Goal: Find specific page/section: Find specific page/section

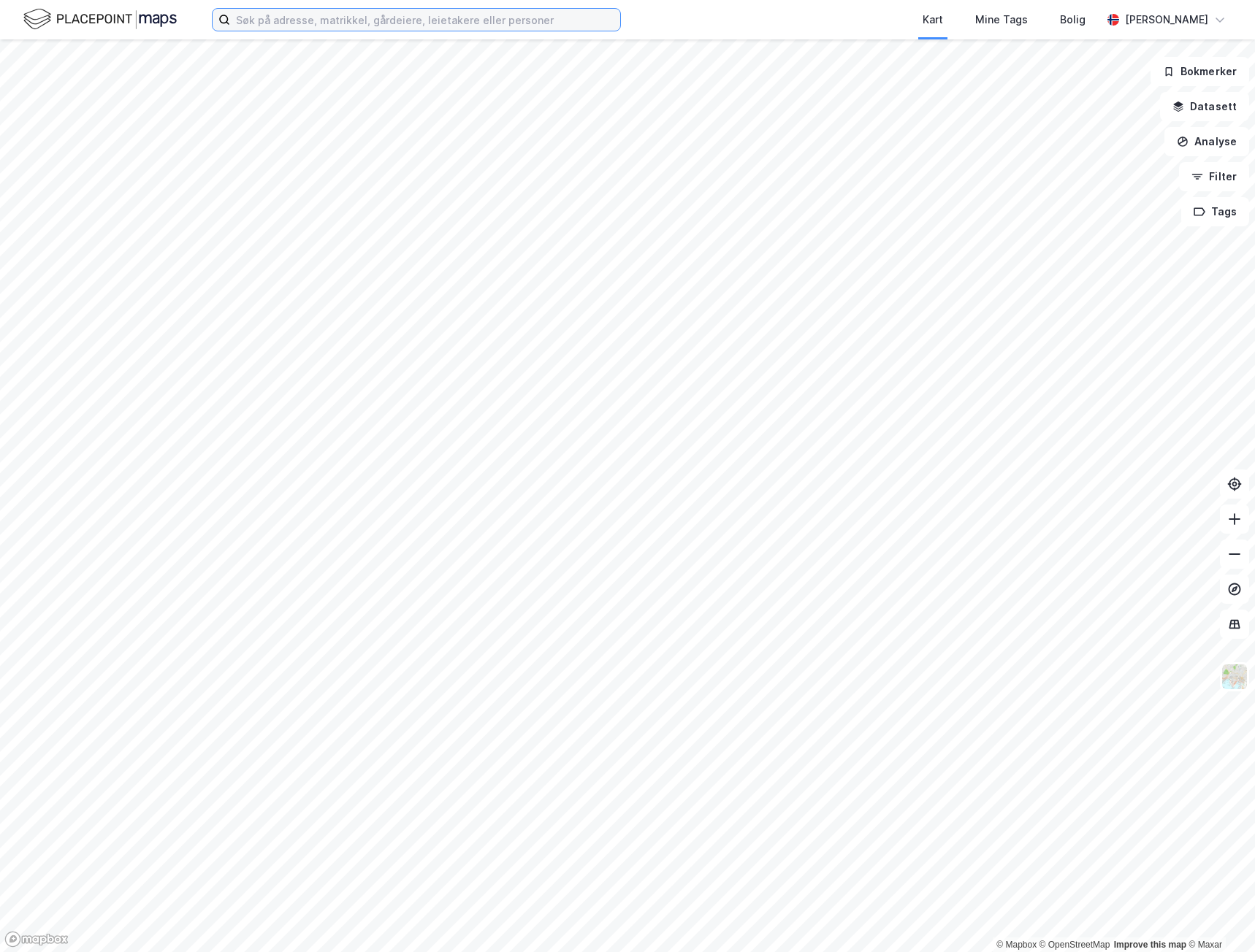
click at [337, 20] on input at bounding box center [425, 19] width 390 height 22
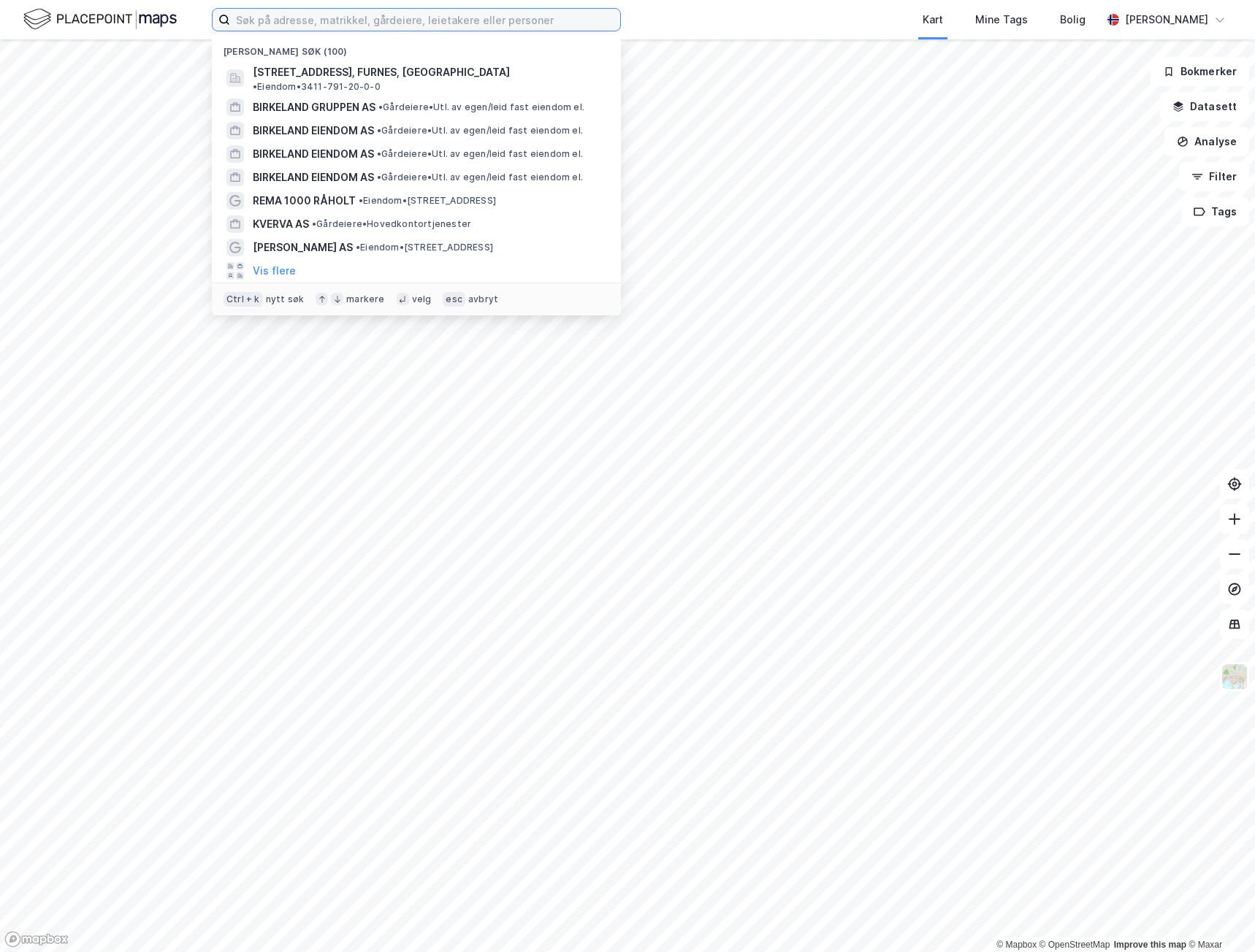
paste input "Stangens terminaren 5 AS"
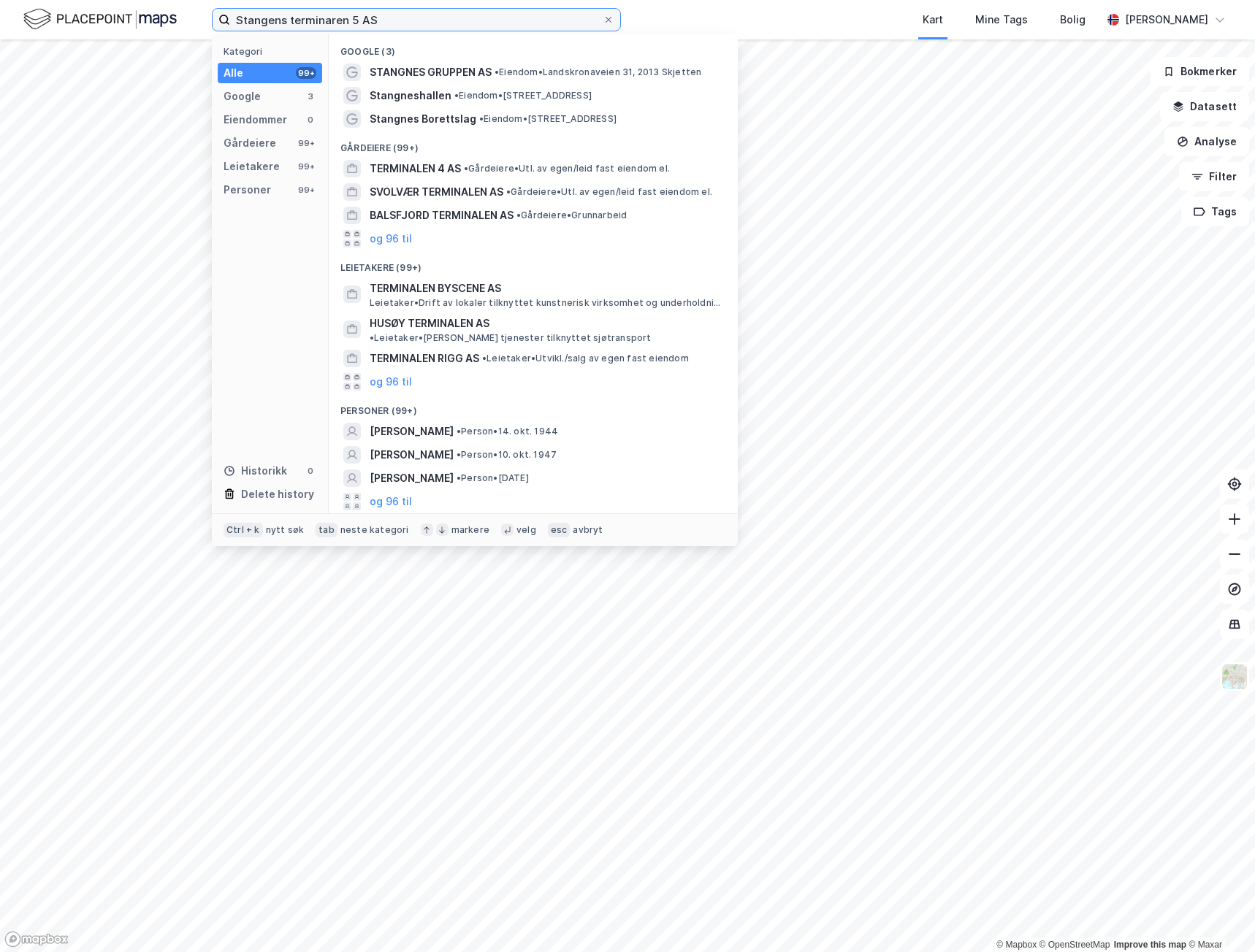
drag, startPoint x: 383, startPoint y: 19, endPoint x: 192, endPoint y: 19, distance: 191.0
click at [192, 19] on div "Stangens terminaren 5 AS Kategori Alle 99+ Google 3 Eiendommer 0 Gårdeiere 99+ …" at bounding box center [628, 19] width 1255 height 40
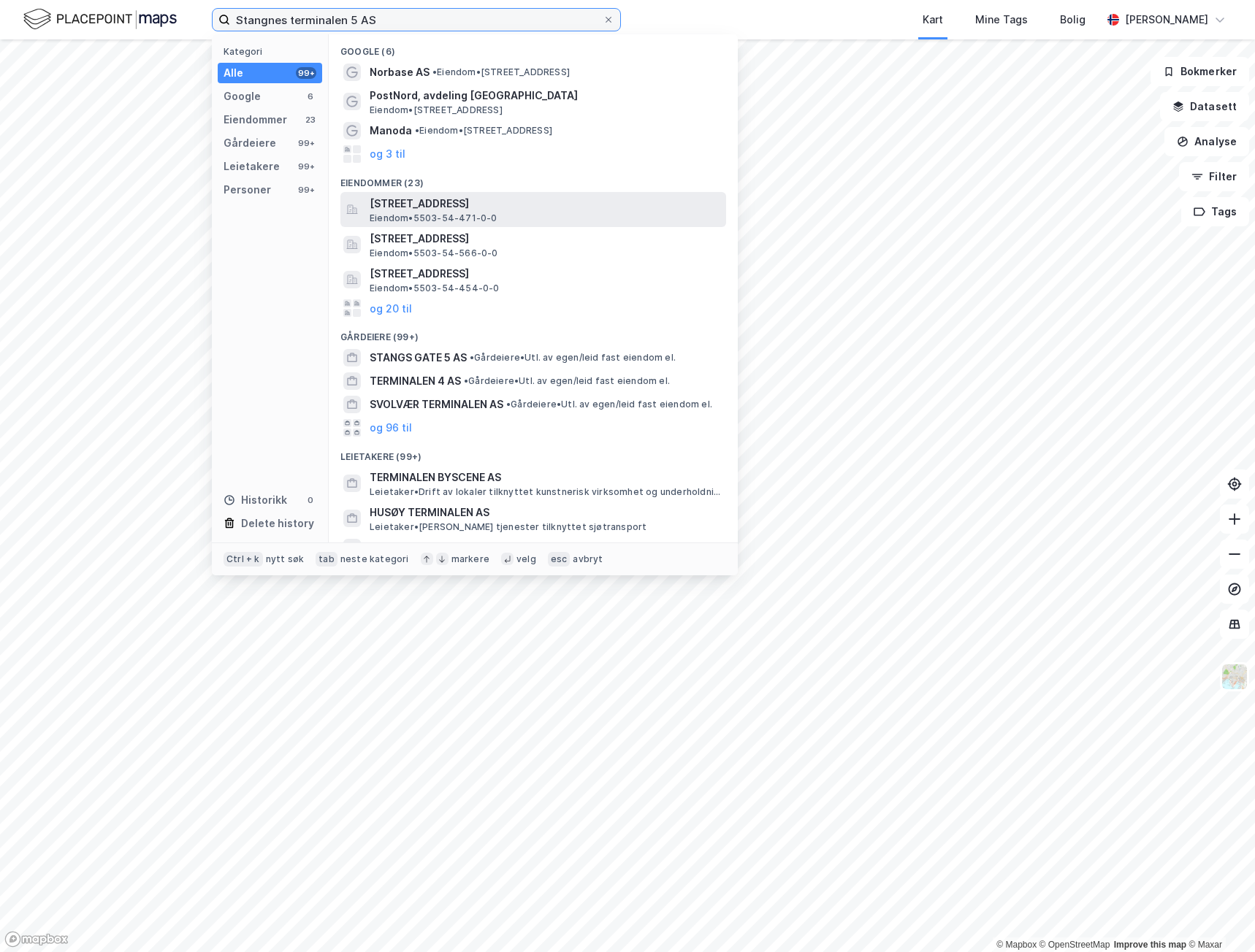
type input "Stangnes terminalen 5 AS"
click at [508, 207] on span "[STREET_ADDRESS]" at bounding box center [545, 203] width 351 height 18
